Goal: Transaction & Acquisition: Purchase product/service

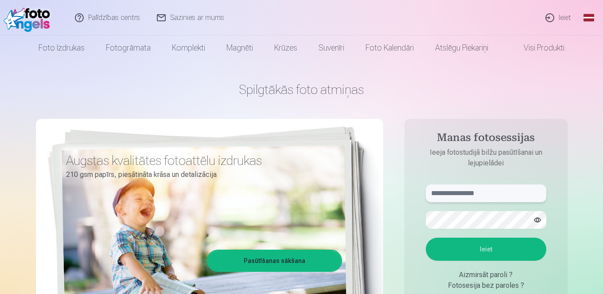
click at [480, 192] on input "text" at bounding box center [485, 193] width 120 height 18
type input "**********"
click at [448, 247] on button "Ieiet" at bounding box center [485, 248] width 120 height 23
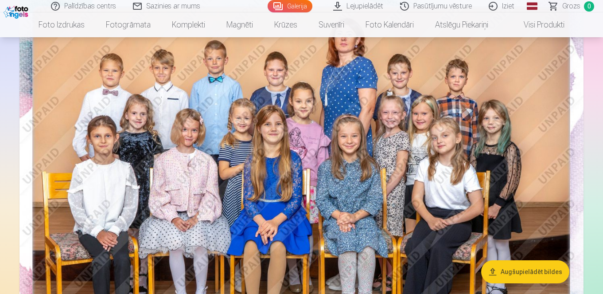
scroll to position [98, 0]
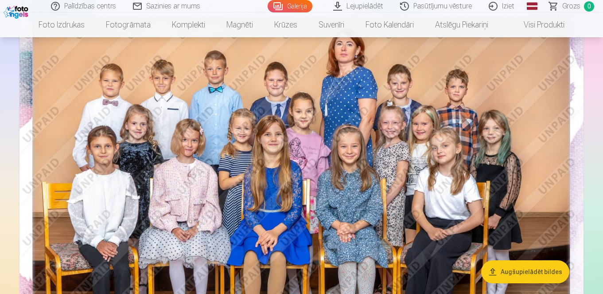
click at [296, 2] on link "Galerija" at bounding box center [289, 6] width 45 height 12
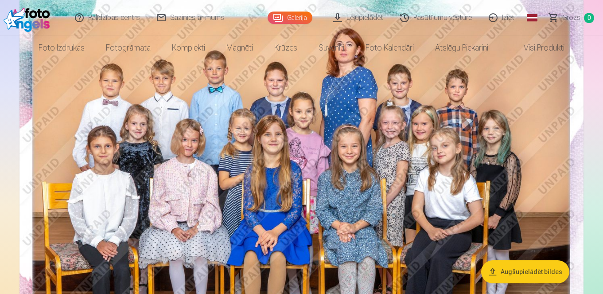
scroll to position [0, 0]
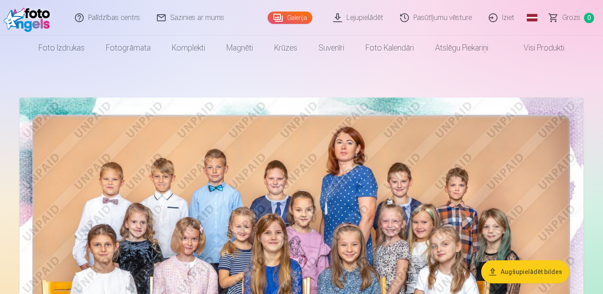
click at [548, 223] on img at bounding box center [301, 285] width 564 height 376
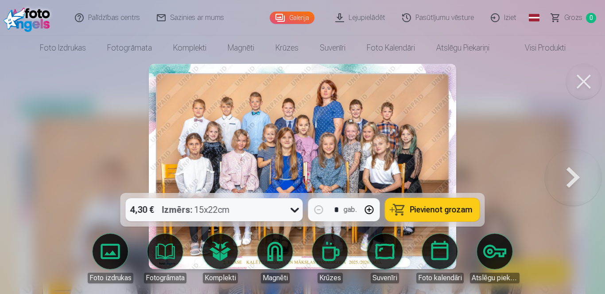
click at [580, 78] on button at bounding box center [583, 81] width 35 height 35
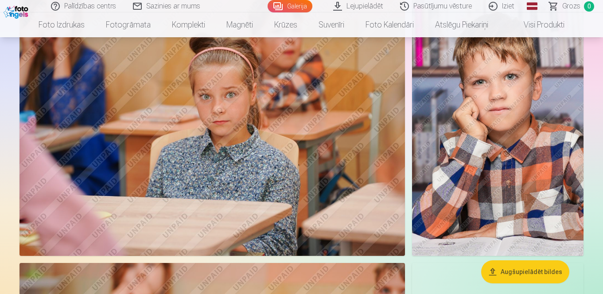
scroll to position [496, 0]
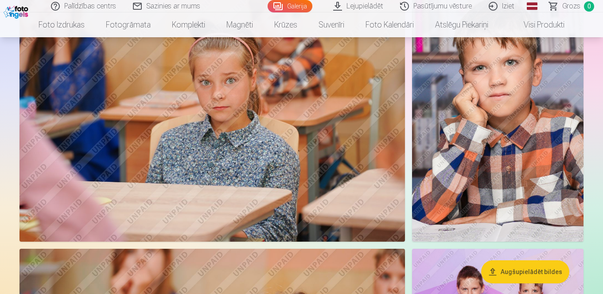
click at [540, 148] on img at bounding box center [497, 113] width 171 height 257
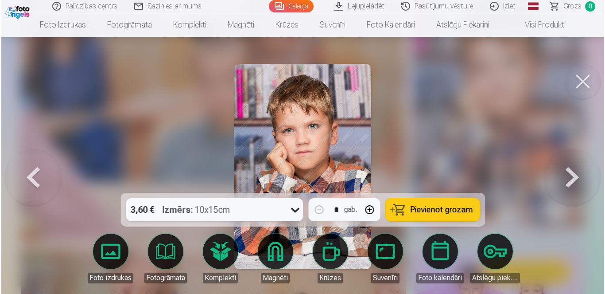
scroll to position [498, 0]
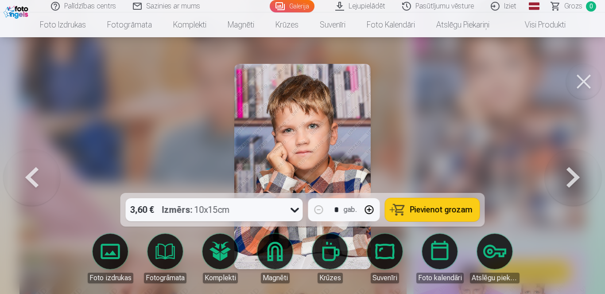
click at [572, 175] on button at bounding box center [573, 166] width 57 height 35
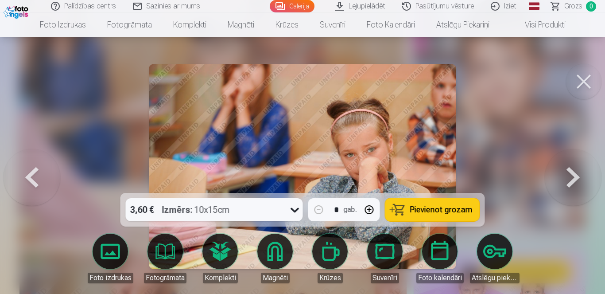
click at [572, 175] on button at bounding box center [573, 166] width 57 height 35
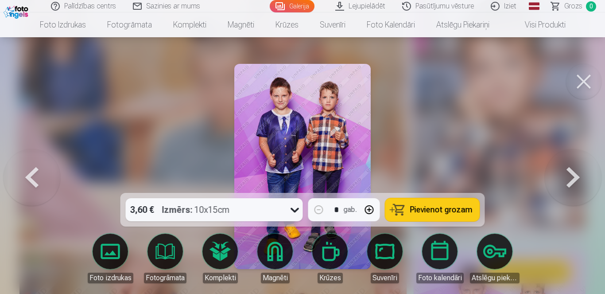
click at [572, 175] on button at bounding box center [573, 166] width 57 height 35
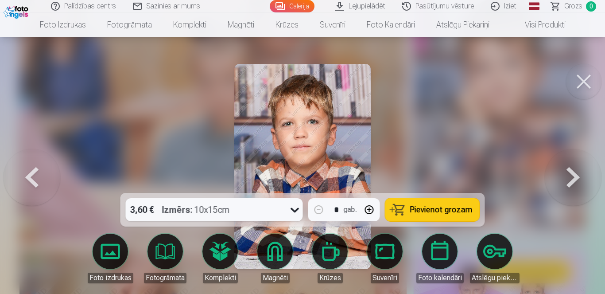
click at [573, 175] on button at bounding box center [573, 166] width 57 height 35
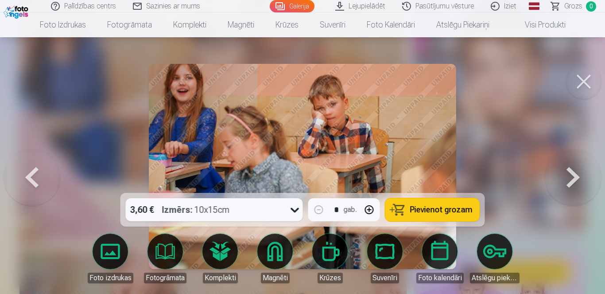
click at [573, 175] on button at bounding box center [573, 166] width 57 height 35
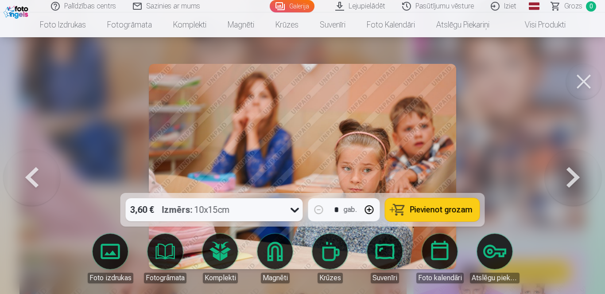
click at [573, 175] on button at bounding box center [573, 166] width 57 height 35
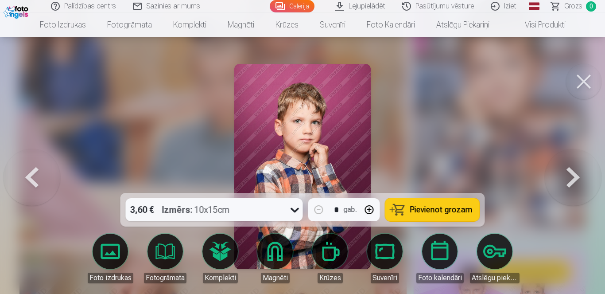
click at [573, 175] on button at bounding box center [573, 166] width 57 height 35
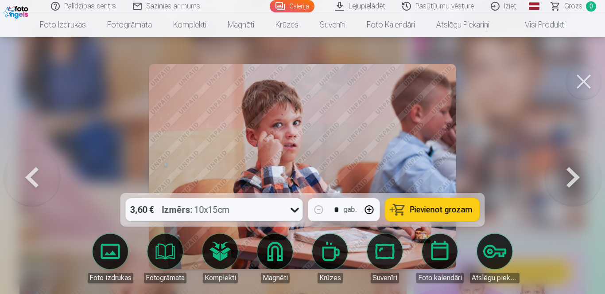
click at [573, 175] on button at bounding box center [573, 166] width 57 height 35
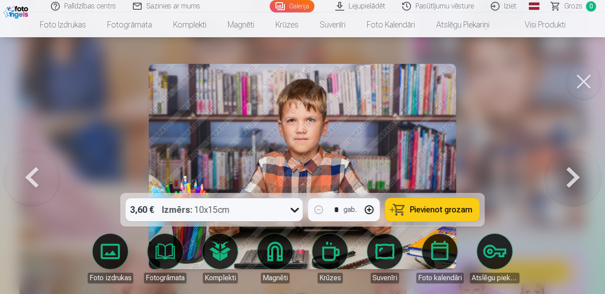
click at [573, 175] on button at bounding box center [573, 166] width 57 height 35
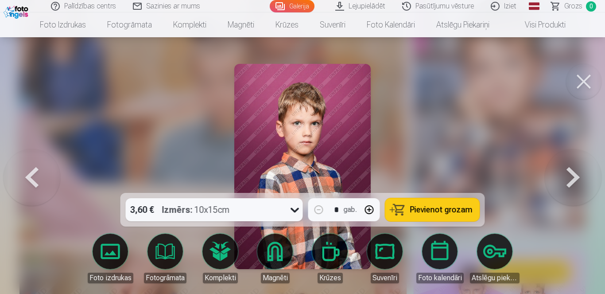
click at [573, 175] on button at bounding box center [573, 166] width 57 height 35
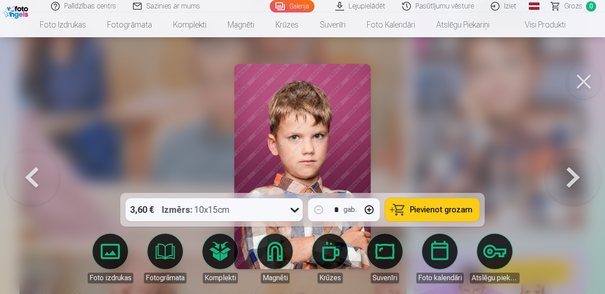
click at [573, 175] on button at bounding box center [573, 166] width 57 height 35
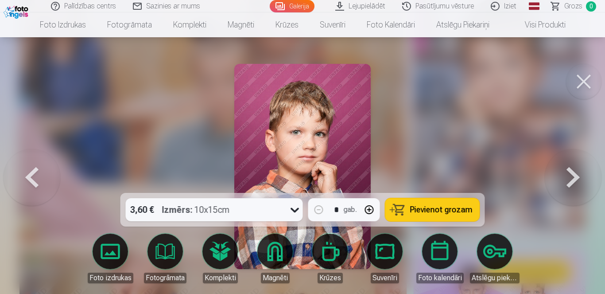
click at [573, 175] on button at bounding box center [573, 166] width 57 height 35
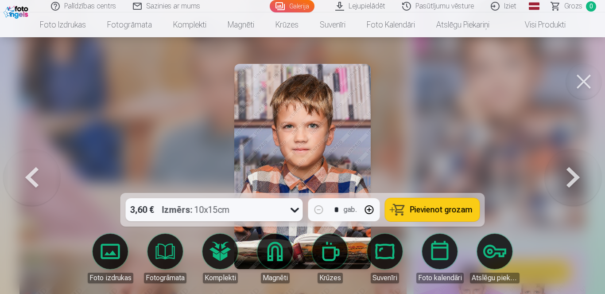
click at [573, 175] on button at bounding box center [573, 166] width 57 height 35
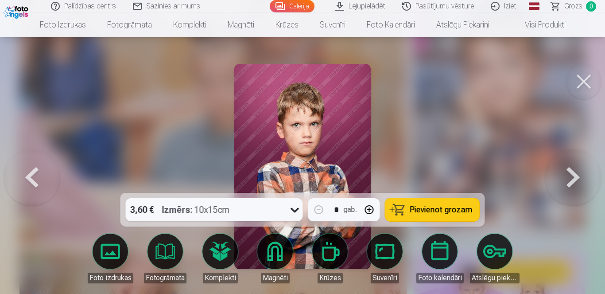
click at [573, 175] on button at bounding box center [573, 166] width 57 height 35
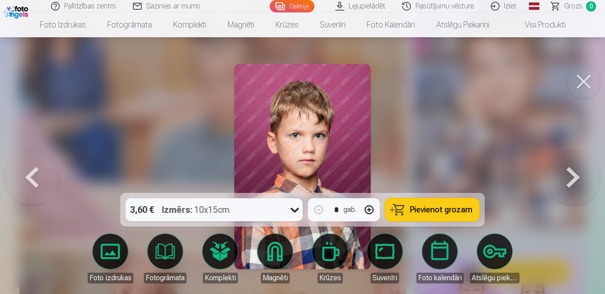
click at [573, 175] on button at bounding box center [573, 166] width 57 height 35
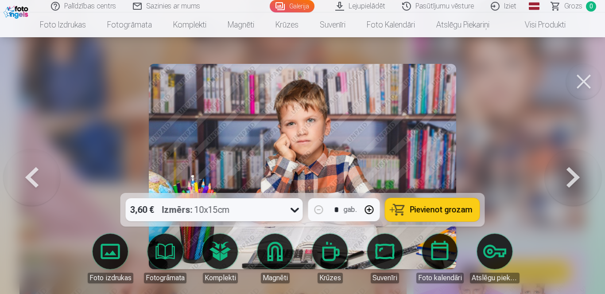
click at [573, 175] on button at bounding box center [573, 166] width 57 height 35
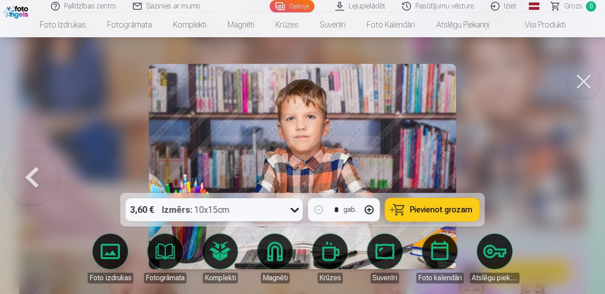
click at [573, 175] on div at bounding box center [302, 147] width 605 height 294
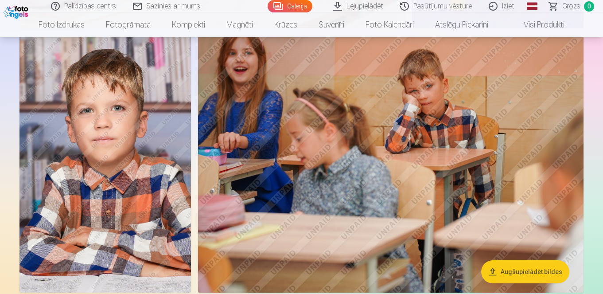
scroll to position [974, 0]
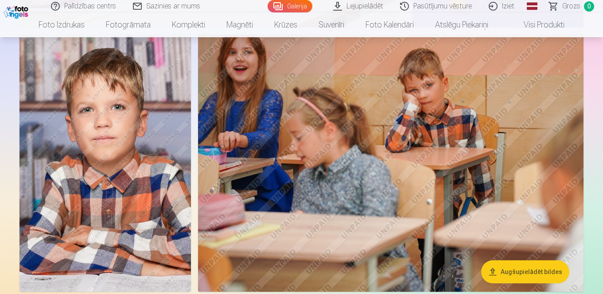
click at [170, 159] on img at bounding box center [104, 163] width 171 height 257
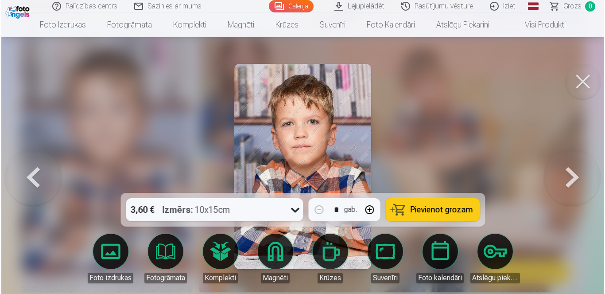
scroll to position [977, 0]
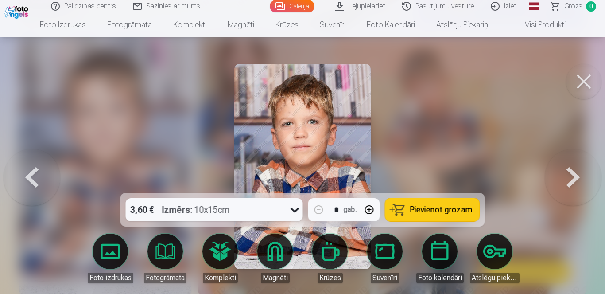
click at [437, 206] on span "Pievienot grozam" at bounding box center [441, 209] width 62 height 8
click at [570, 177] on button at bounding box center [573, 166] width 57 height 35
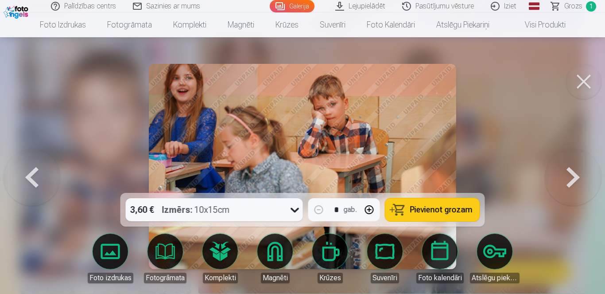
click at [570, 177] on button at bounding box center [573, 166] width 57 height 35
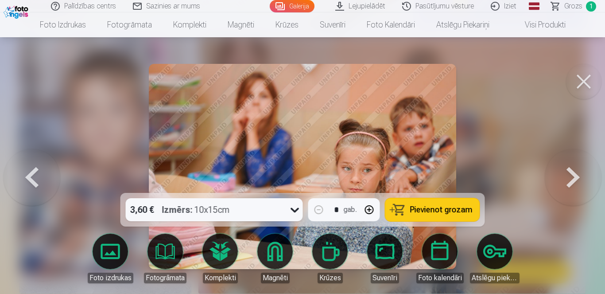
click at [570, 177] on button at bounding box center [573, 166] width 57 height 35
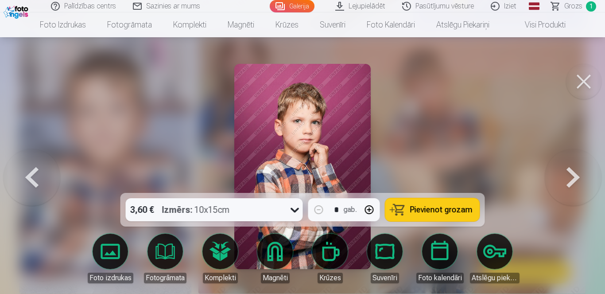
click at [570, 177] on button at bounding box center [573, 166] width 57 height 35
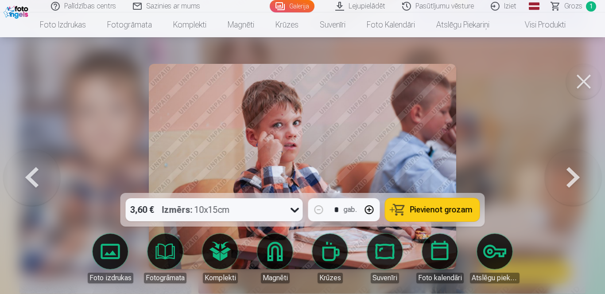
click at [570, 177] on button at bounding box center [573, 166] width 57 height 35
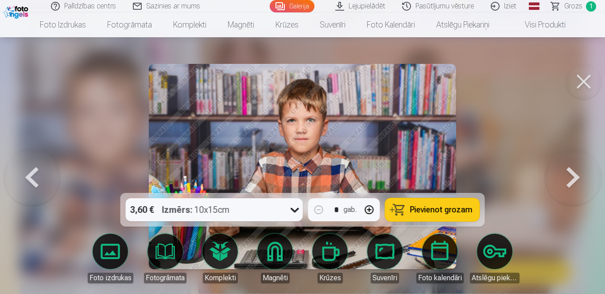
click at [449, 207] on span "Pievienot grozam" at bounding box center [441, 209] width 62 height 8
click at [568, 169] on button at bounding box center [573, 166] width 57 height 35
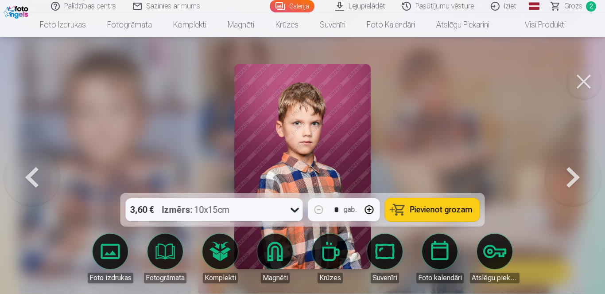
click at [568, 169] on button at bounding box center [573, 166] width 57 height 35
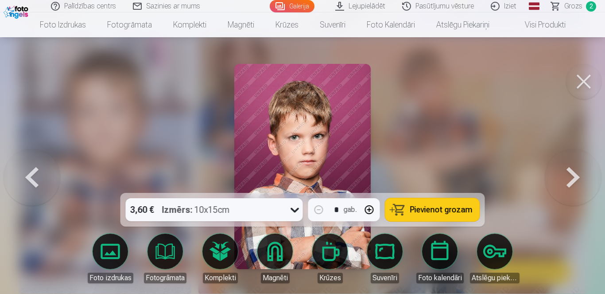
click at [568, 169] on button at bounding box center [573, 166] width 57 height 35
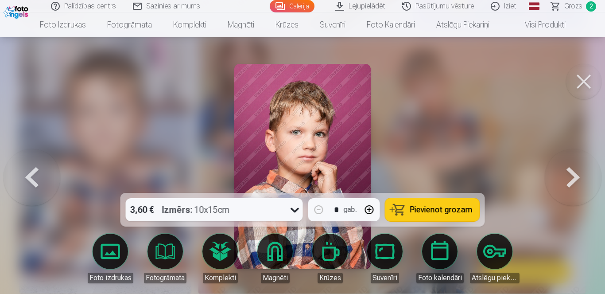
click at [568, 169] on button at bounding box center [573, 166] width 57 height 35
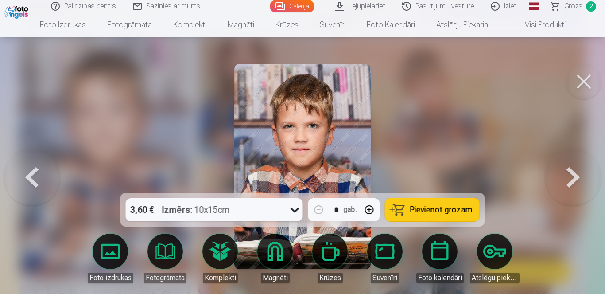
click at [449, 210] on span "Pievienot grozam" at bounding box center [441, 209] width 62 height 8
click at [569, 174] on button at bounding box center [573, 166] width 57 height 35
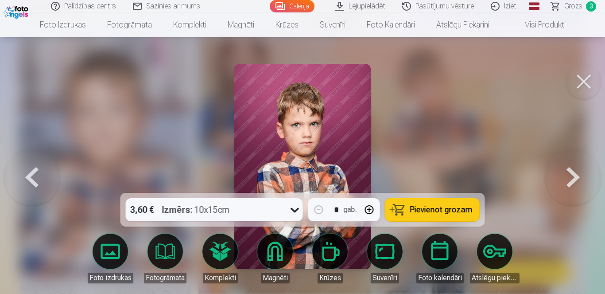
click at [333, 127] on img at bounding box center [302, 166] width 137 height 205
click at [340, 100] on img at bounding box center [302, 166] width 137 height 205
click at [340, 132] on img at bounding box center [302, 166] width 137 height 205
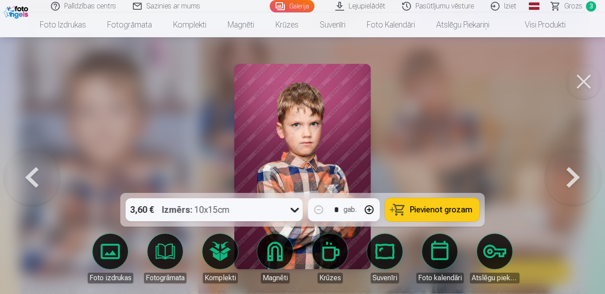
click at [340, 132] on img at bounding box center [302, 166] width 137 height 205
click at [454, 62] on div at bounding box center [302, 147] width 605 height 294
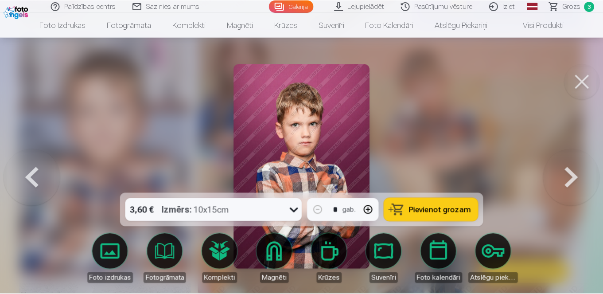
scroll to position [974, 0]
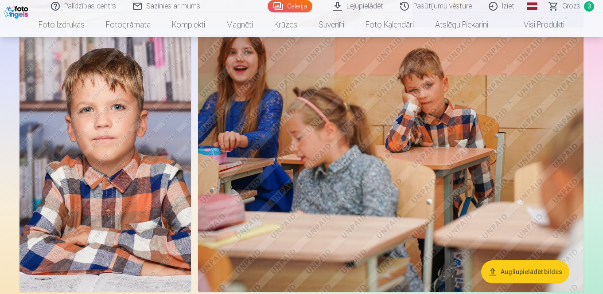
click at [104, 112] on img at bounding box center [104, 163] width 171 height 257
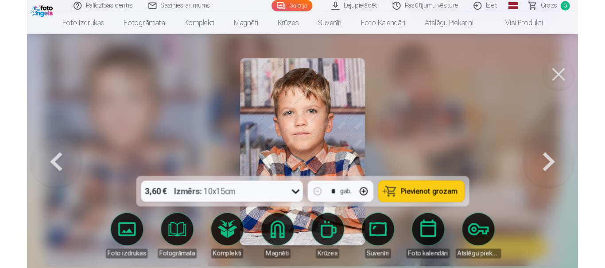
scroll to position [977, 0]
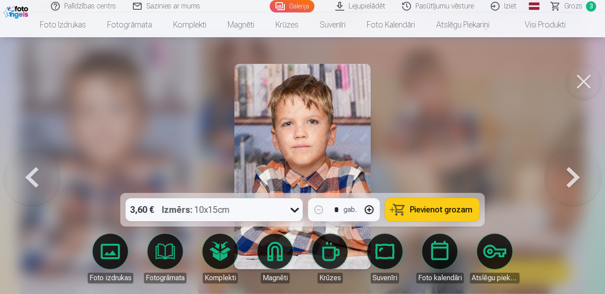
click at [573, 176] on button at bounding box center [573, 166] width 57 height 35
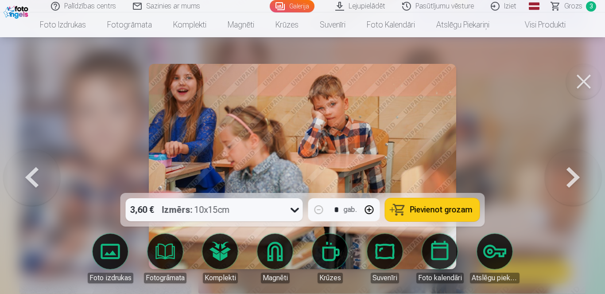
click at [573, 176] on button at bounding box center [573, 166] width 57 height 35
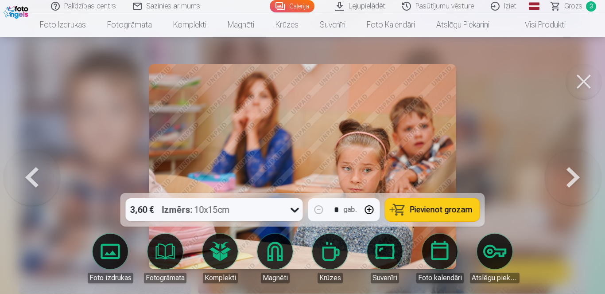
click at [573, 176] on button at bounding box center [573, 166] width 57 height 35
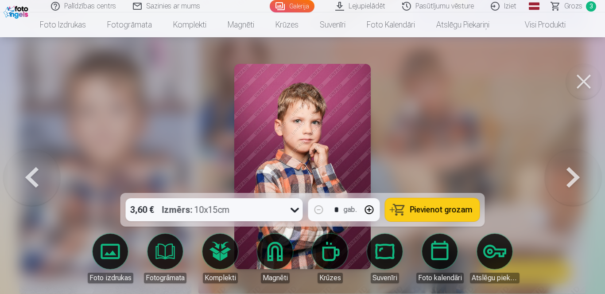
click at [573, 176] on button at bounding box center [573, 166] width 57 height 35
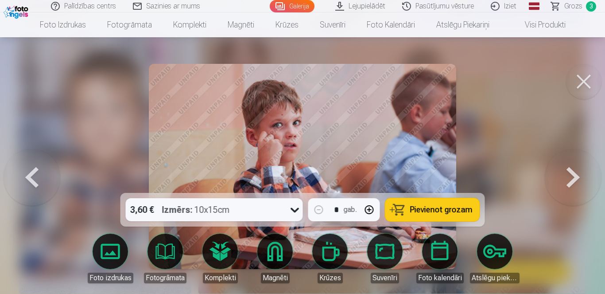
click at [573, 176] on button at bounding box center [573, 166] width 57 height 35
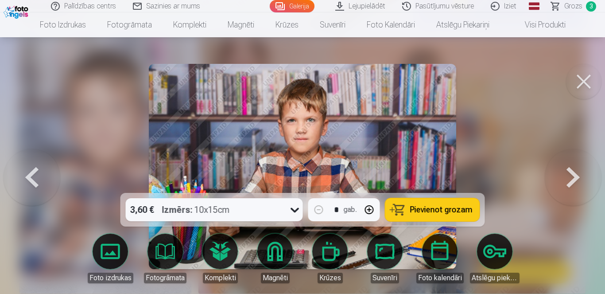
click at [573, 176] on button at bounding box center [573, 166] width 57 height 35
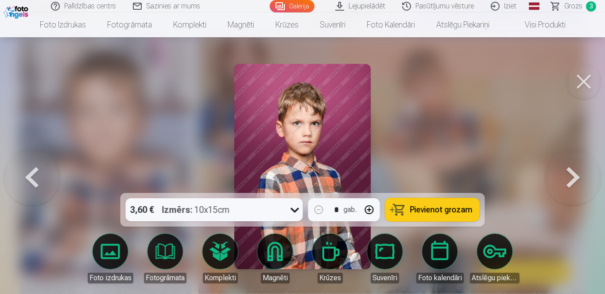
click at [573, 176] on button at bounding box center [573, 166] width 57 height 35
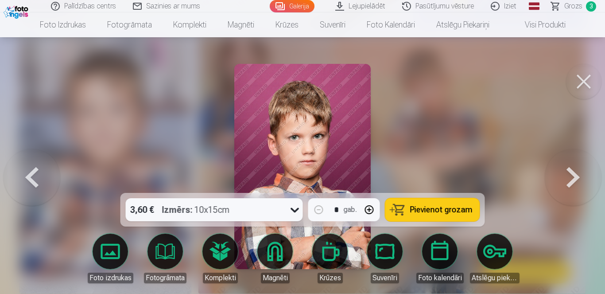
click at [573, 176] on button at bounding box center [573, 166] width 57 height 35
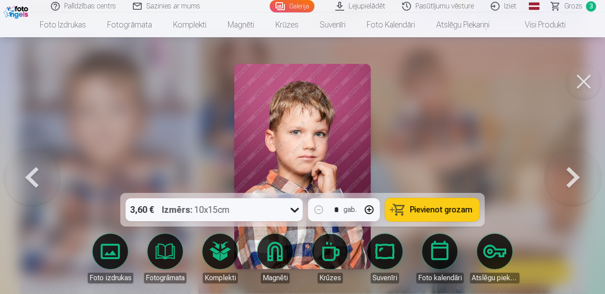
click at [573, 176] on button at bounding box center [573, 166] width 57 height 35
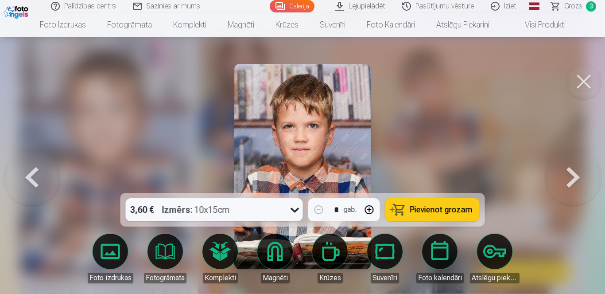
click at [568, 173] on button at bounding box center [573, 166] width 57 height 35
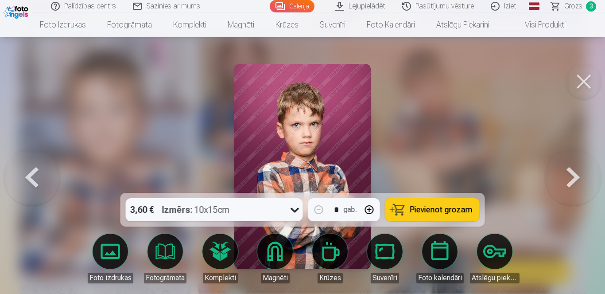
click at [568, 173] on button at bounding box center [573, 166] width 57 height 35
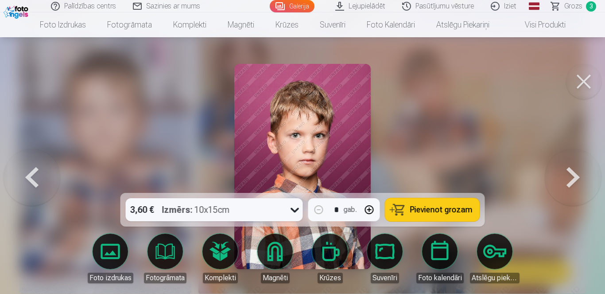
click at [568, 173] on button at bounding box center [573, 166] width 57 height 35
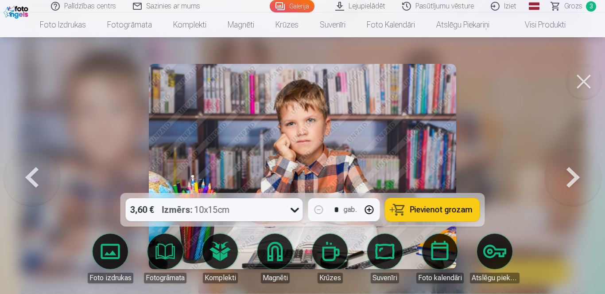
click at [568, 173] on button at bounding box center [573, 166] width 57 height 35
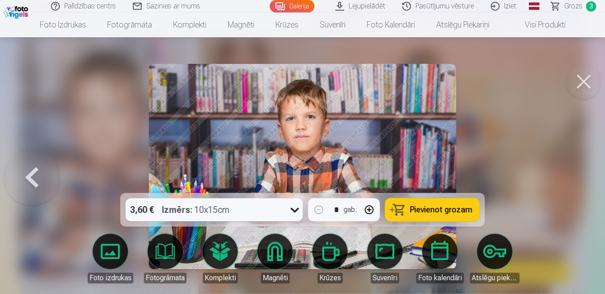
click at [35, 184] on button at bounding box center [32, 166] width 57 height 35
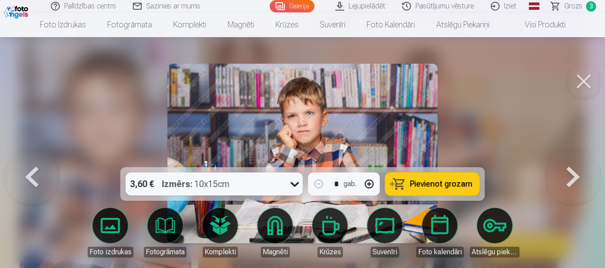
click at [587, 5] on span "3" at bounding box center [591, 6] width 10 height 10
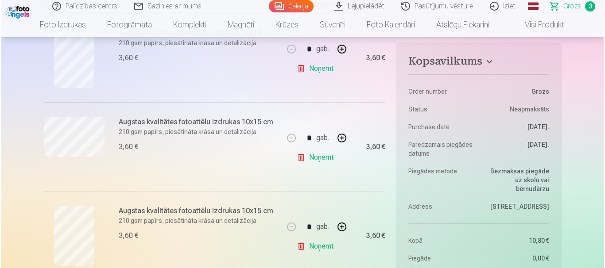
scroll to position [213, 0]
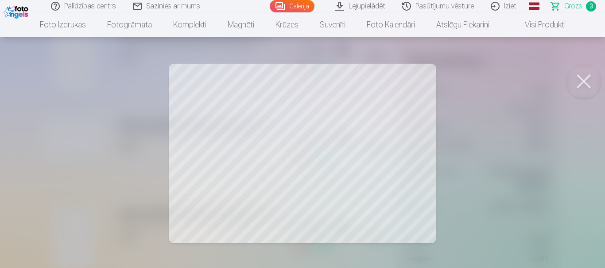
click at [429, 170] on div at bounding box center [302, 134] width 605 height 268
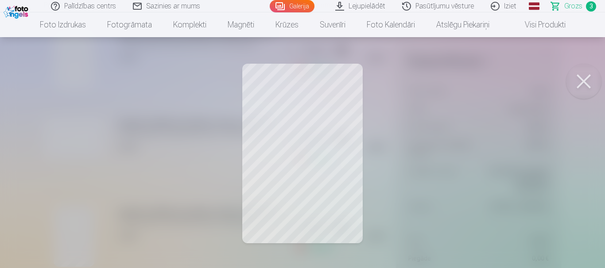
scroll to position [977, 0]
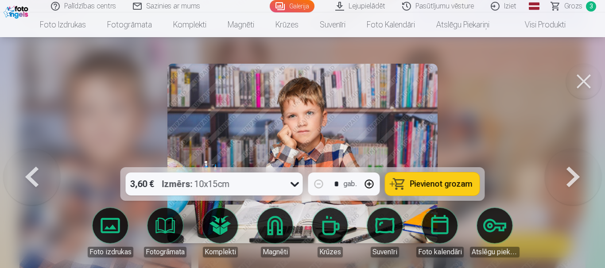
click at [576, 5] on span "Grozs" at bounding box center [573, 6] width 18 height 11
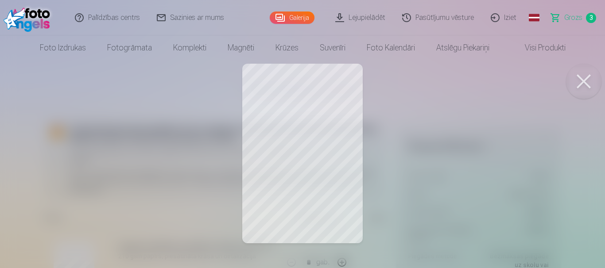
click at [582, 83] on button at bounding box center [583, 81] width 35 height 35
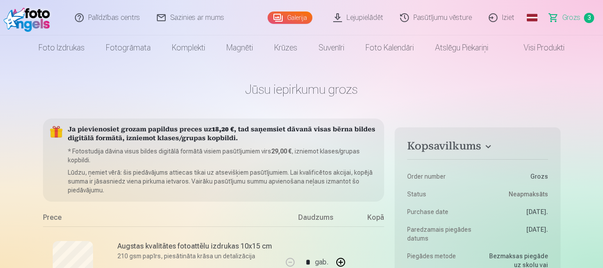
click at [297, 17] on link "Galerija" at bounding box center [289, 18] width 45 height 12
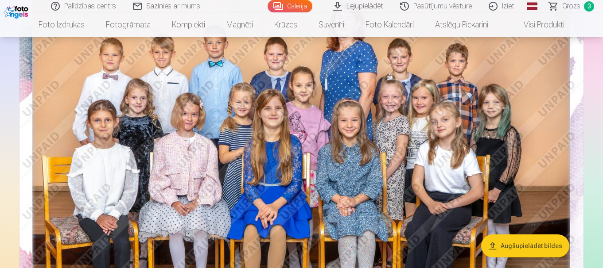
scroll to position [106, 0]
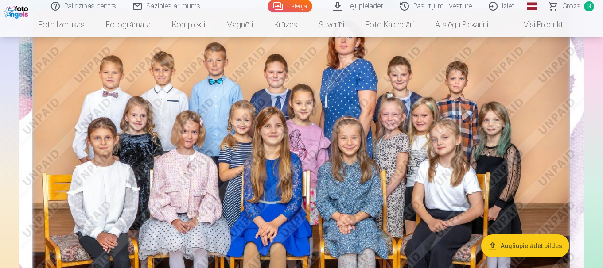
click at [471, 110] on img at bounding box center [301, 179] width 564 height 376
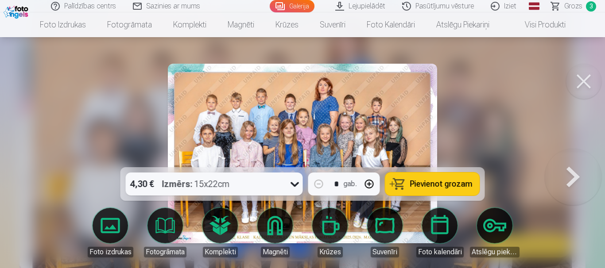
click at [436, 182] on span "Pievienot grozam" at bounding box center [441, 184] width 62 height 8
click at [288, 185] on icon at bounding box center [295, 184] width 14 height 14
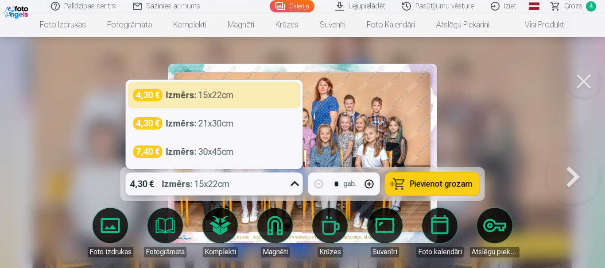
click at [586, 79] on button at bounding box center [583, 81] width 35 height 35
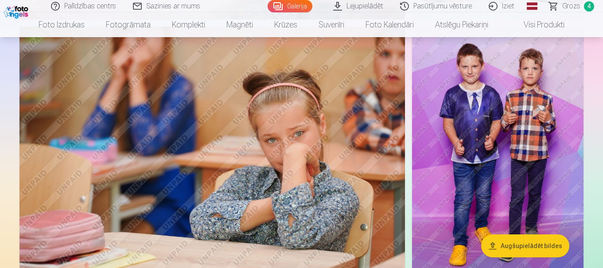
scroll to position [744, 0]
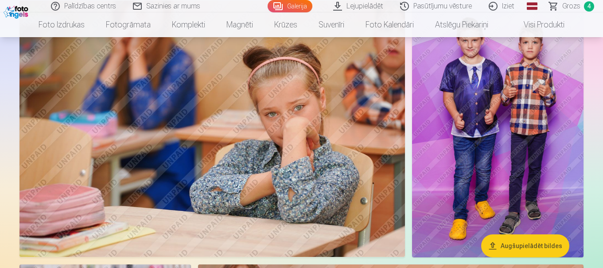
click at [548, 149] on img at bounding box center [497, 128] width 171 height 257
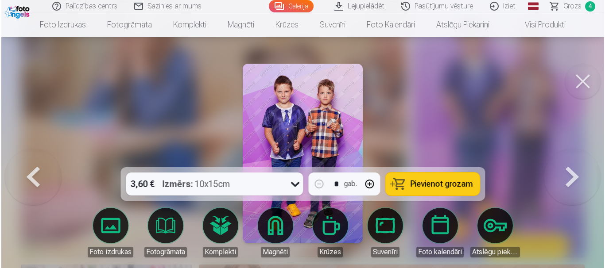
scroll to position [746, 0]
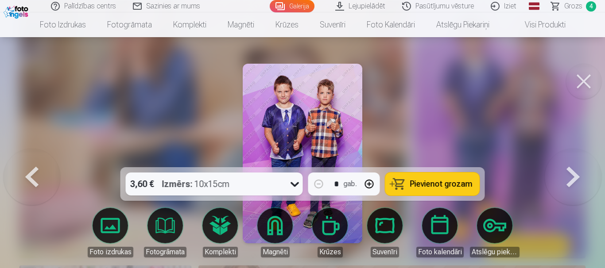
click at [438, 183] on span "Pievienot grozam" at bounding box center [441, 184] width 62 height 8
click at [584, 81] on button at bounding box center [583, 81] width 35 height 35
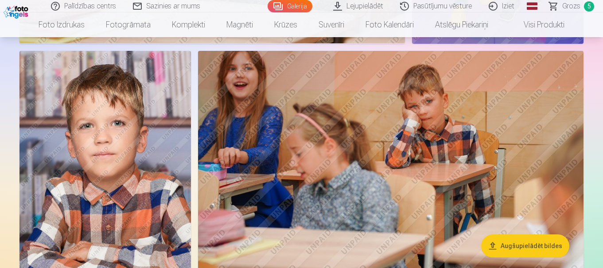
scroll to position [939, 0]
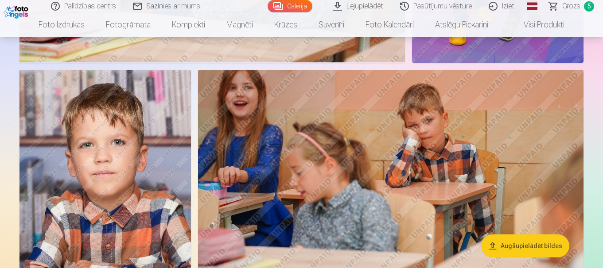
click at [444, 129] on img at bounding box center [390, 198] width 385 height 257
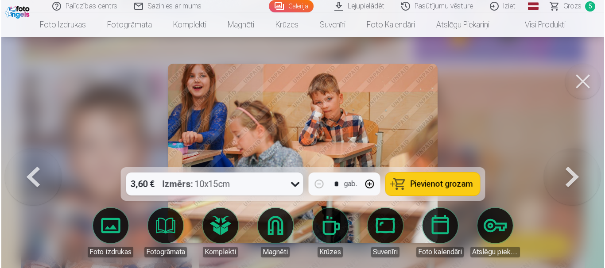
scroll to position [941, 0]
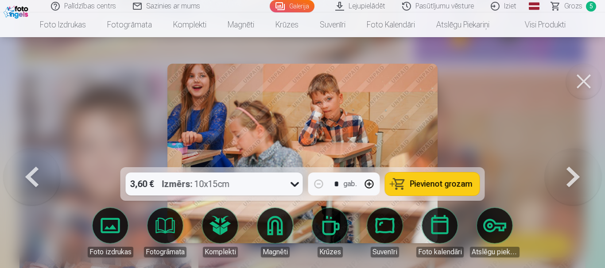
click at [383, 118] on img at bounding box center [302, 154] width 270 height 180
click at [583, 76] on button at bounding box center [583, 81] width 35 height 35
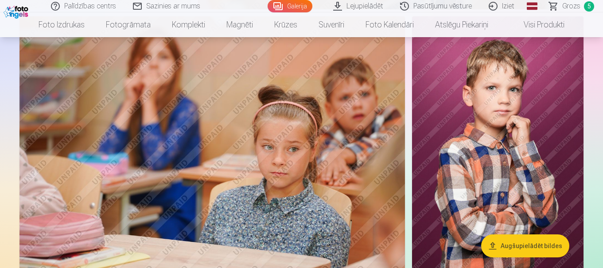
scroll to position [1257, 0]
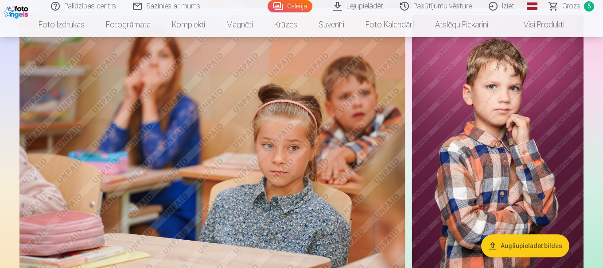
click at [528, 91] on img at bounding box center [497, 143] width 171 height 257
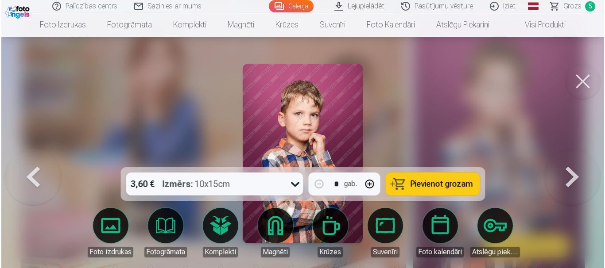
scroll to position [1261, 0]
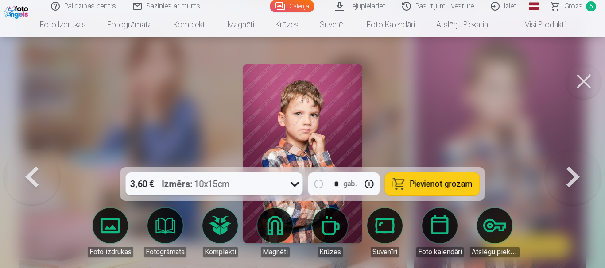
click at [582, 81] on button at bounding box center [583, 81] width 35 height 35
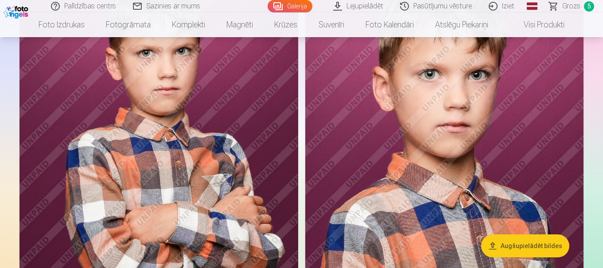
scroll to position [2533, 0]
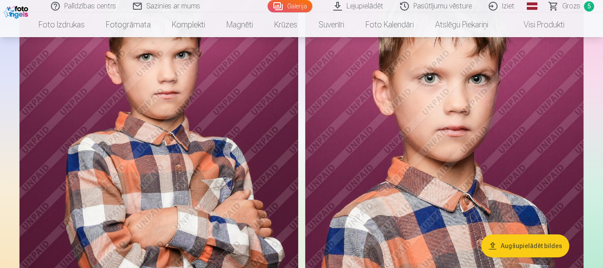
click at [515, 119] on img at bounding box center [444, 142] width 278 height 418
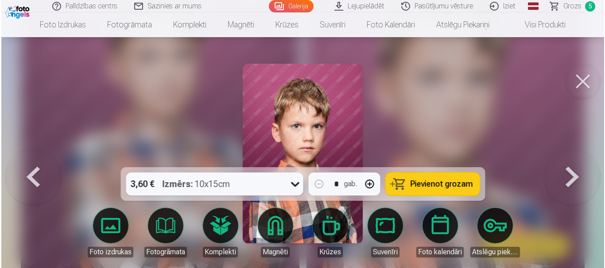
scroll to position [2542, 0]
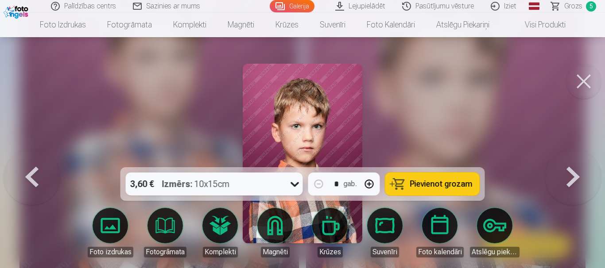
click at [434, 180] on span "Pievienot grozam" at bounding box center [441, 184] width 62 height 8
click at [571, 159] on button at bounding box center [573, 154] width 57 height 10
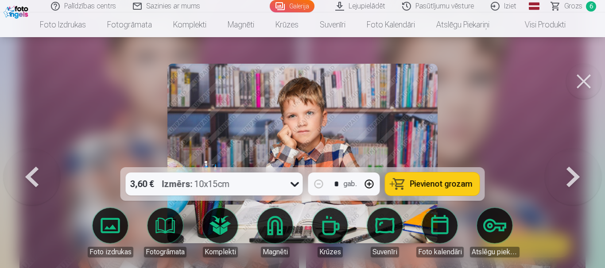
click at [569, 159] on button at bounding box center [573, 154] width 57 height 10
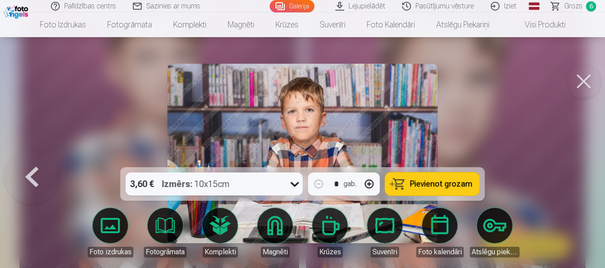
click at [569, 173] on div at bounding box center [302, 134] width 605 height 268
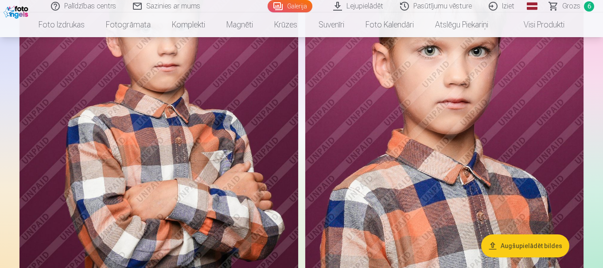
scroll to position [2533, 0]
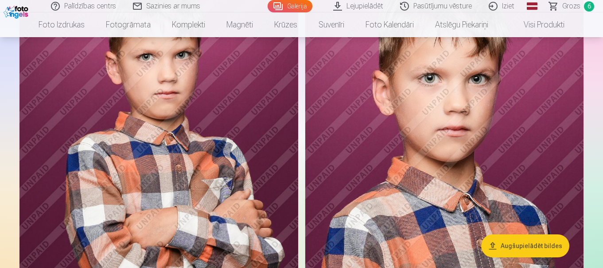
click at [571, 8] on span "Grozs" at bounding box center [571, 6] width 18 height 11
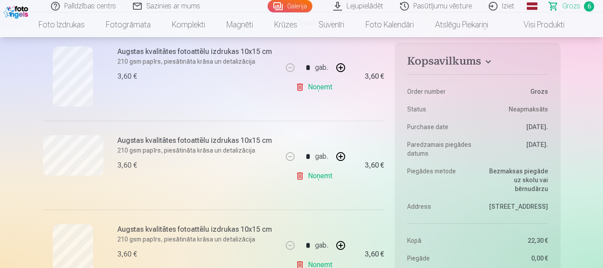
scroll to position [213, 0]
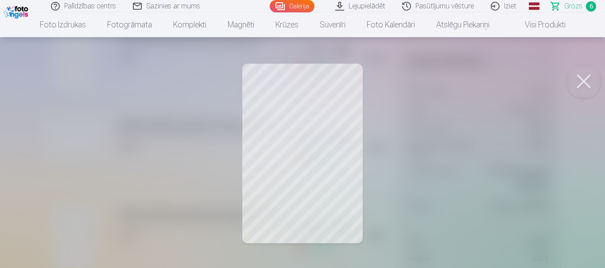
click at [580, 78] on button at bounding box center [583, 81] width 35 height 35
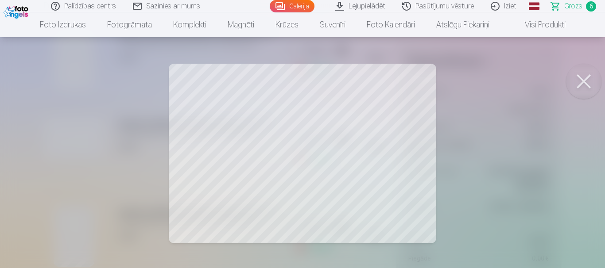
click at [585, 83] on button at bounding box center [583, 81] width 35 height 35
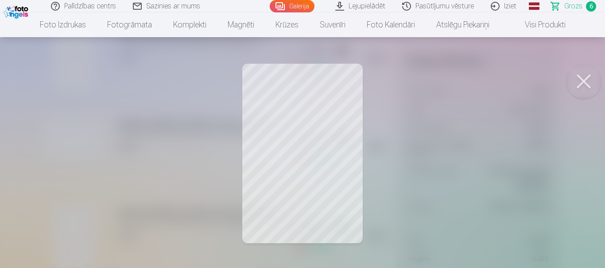
click at [580, 77] on button at bounding box center [583, 81] width 35 height 35
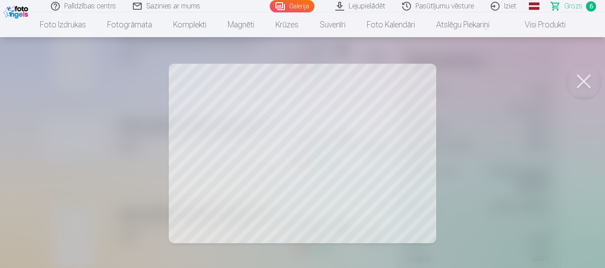
click at [588, 74] on button at bounding box center [583, 81] width 35 height 35
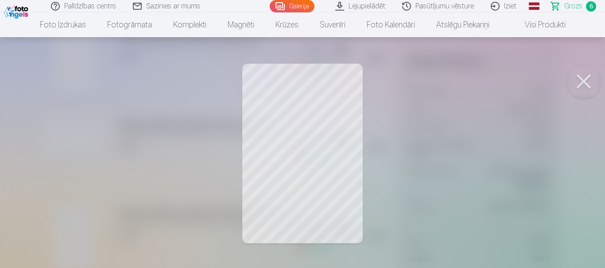
click at [581, 80] on button at bounding box center [583, 81] width 35 height 35
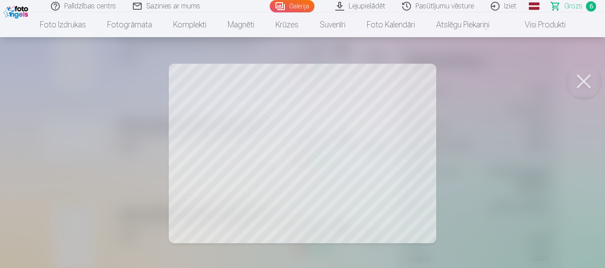
click at [580, 81] on button at bounding box center [583, 81] width 35 height 35
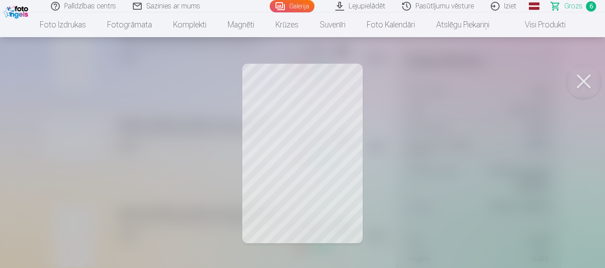
click at [584, 76] on button at bounding box center [583, 81] width 35 height 35
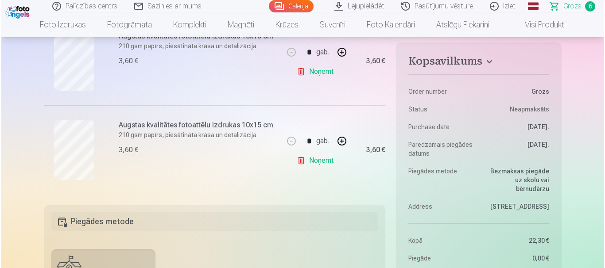
scroll to position [567, 0]
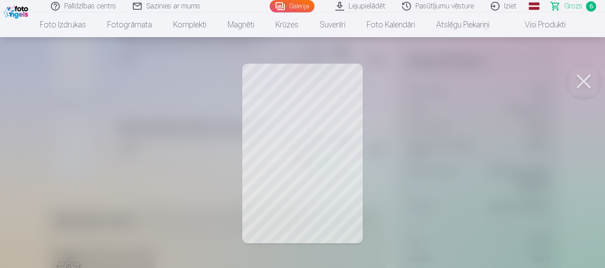
click at [336, 139] on div at bounding box center [302, 134] width 605 height 268
click at [67, 142] on div at bounding box center [302, 134] width 605 height 268
click at [581, 79] on button at bounding box center [583, 81] width 35 height 35
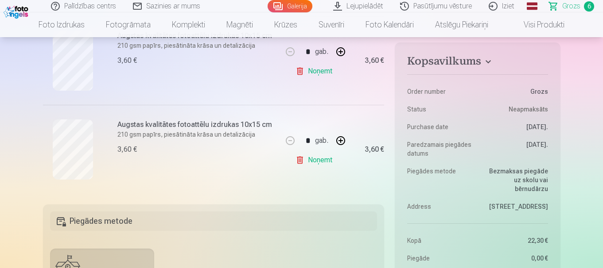
click at [318, 160] on link "Noņemt" at bounding box center [315, 160] width 40 height 18
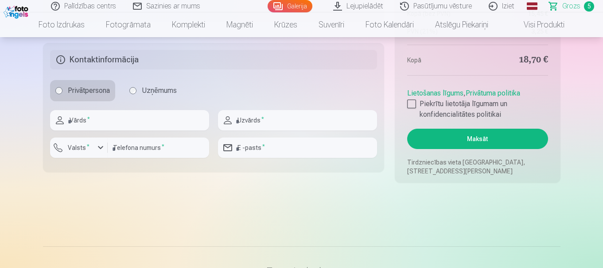
scroll to position [868, 0]
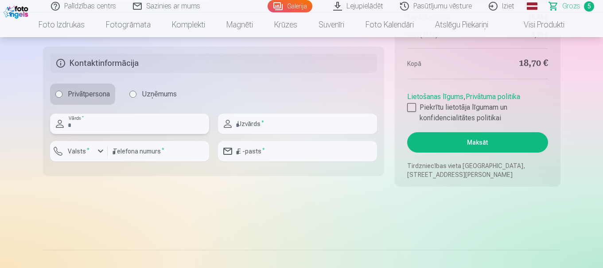
click at [127, 129] on input "text" at bounding box center [129, 124] width 159 height 20
type input "*****"
click at [251, 123] on input "text" at bounding box center [297, 124] width 159 height 20
type input "*****"
click at [151, 147] on input "number" at bounding box center [158, 151] width 101 height 20
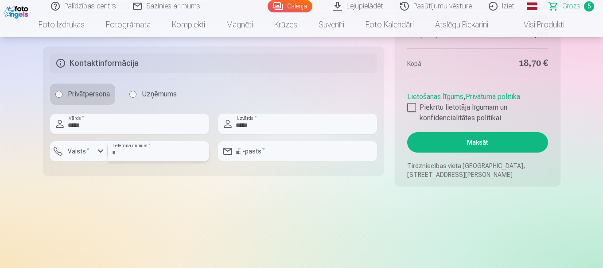
type input "********"
click at [264, 148] on input "email" at bounding box center [297, 151] width 159 height 20
type input "**********"
click at [411, 107] on div at bounding box center [411, 107] width 9 height 9
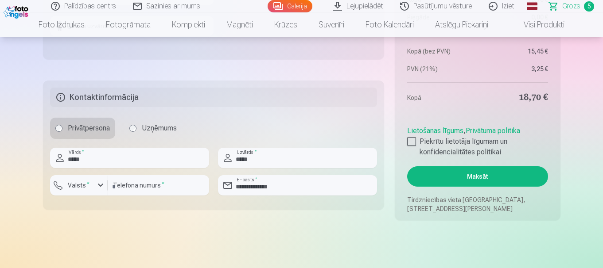
scroll to position [867, 0]
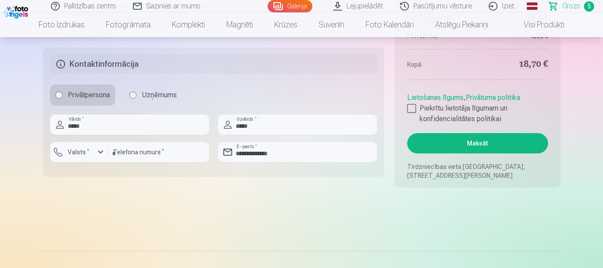
click at [480, 139] on button "Maksāt" at bounding box center [477, 143] width 140 height 20
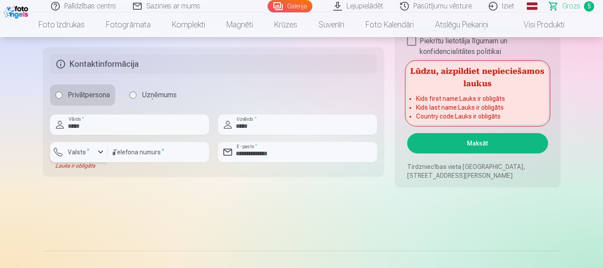
click at [92, 155] on label "Valsts *" at bounding box center [78, 152] width 29 height 9
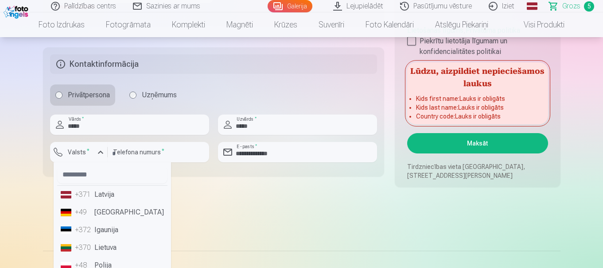
click at [104, 193] on li "+371 Latvija" at bounding box center [112, 195] width 110 height 18
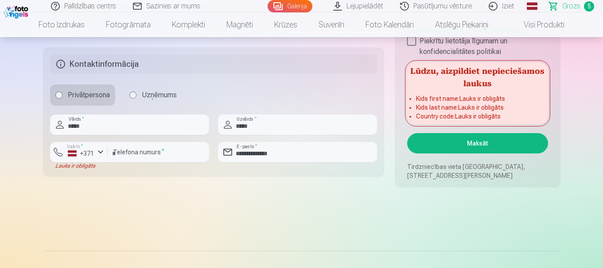
click at [455, 140] on button "Maksāt" at bounding box center [477, 143] width 140 height 20
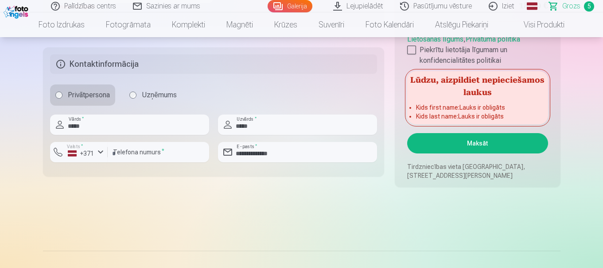
scroll to position [695, 0]
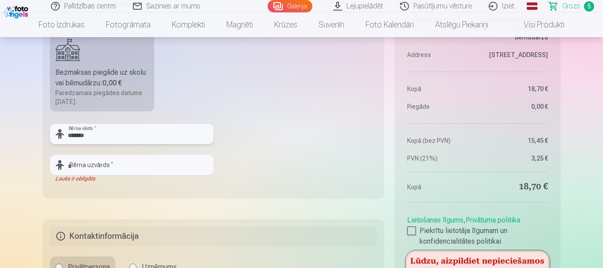
type input "*******"
click at [196, 167] on input "text" at bounding box center [131, 165] width 163 height 20
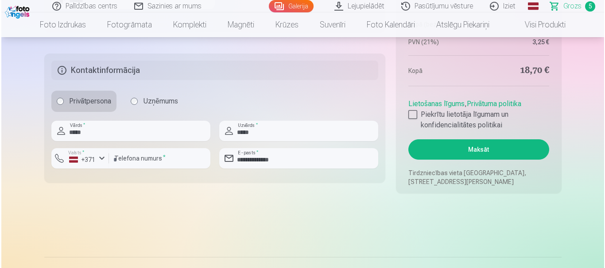
scroll to position [887, 0]
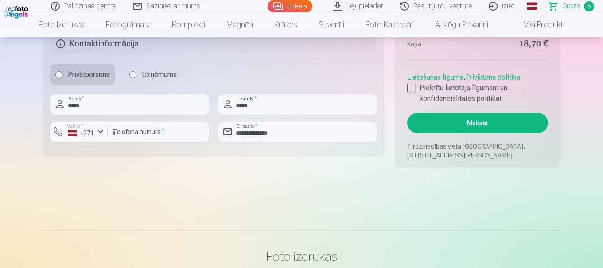
type input "******"
click at [486, 123] on button "Maksāt" at bounding box center [477, 123] width 140 height 20
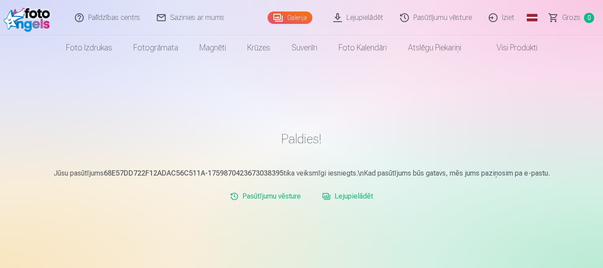
click at [515, 46] on link "Visi produkti" at bounding box center [510, 47] width 76 height 25
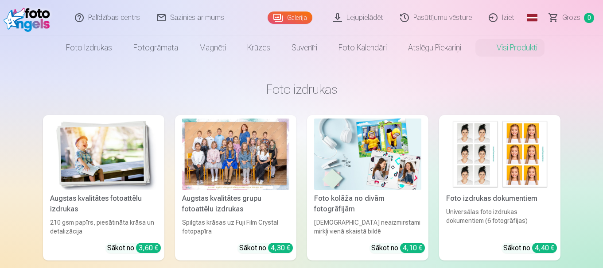
click at [432, 17] on link "Pasūtījumu vēsture" at bounding box center [436, 17] width 89 height 35
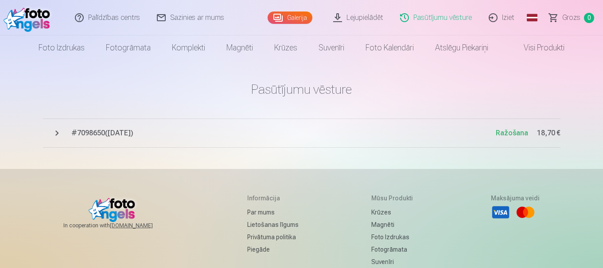
click at [302, 17] on link "Galerija" at bounding box center [289, 18] width 45 height 12
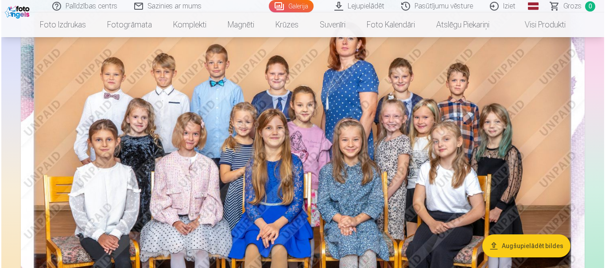
scroll to position [106, 0]
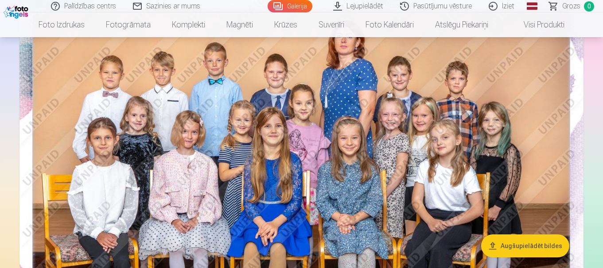
click at [344, 132] on img at bounding box center [301, 179] width 564 height 376
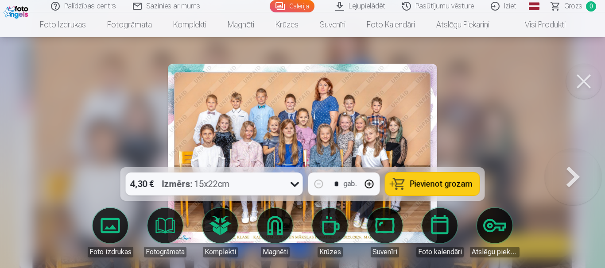
click at [513, 4] on link "Iziet" at bounding box center [504, 6] width 43 height 12
